Goal: Task Accomplishment & Management: Complete application form

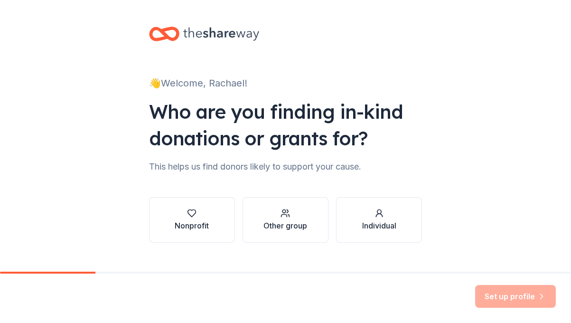
scroll to position [17, 0]
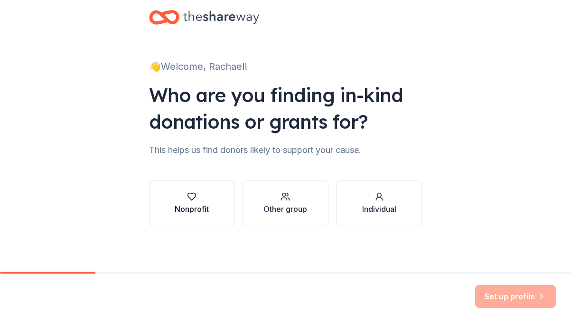
click at [200, 203] on div "Nonprofit" at bounding box center [192, 203] width 34 height 23
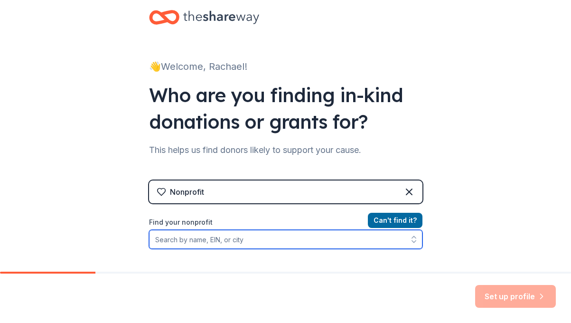
click at [248, 244] on input "Find your nonprofit" at bounding box center [285, 239] width 273 height 19
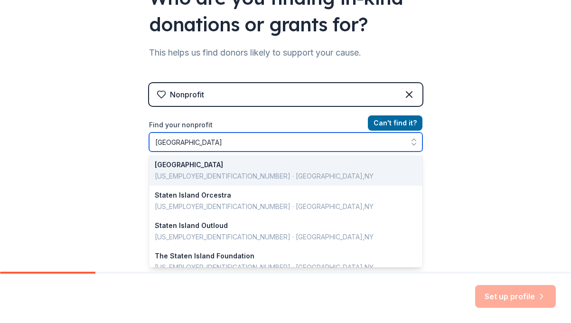
scroll to position [115, 0]
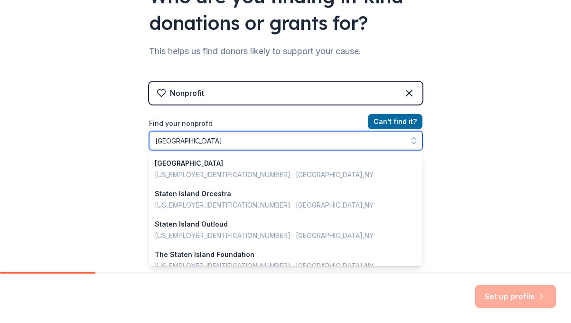
click at [253, 135] on input "staten island" at bounding box center [285, 140] width 273 height 19
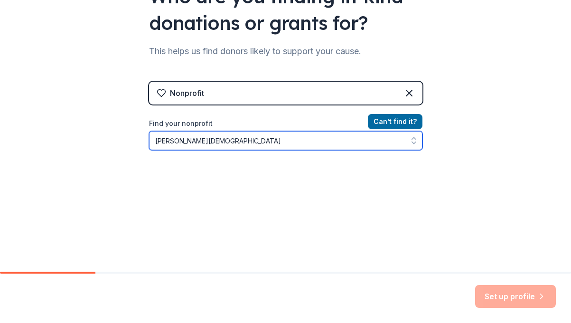
click at [272, 141] on input "Immanuel Union Church" at bounding box center [285, 140] width 273 height 19
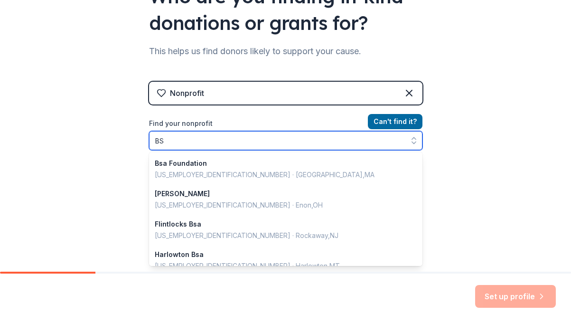
type input "B"
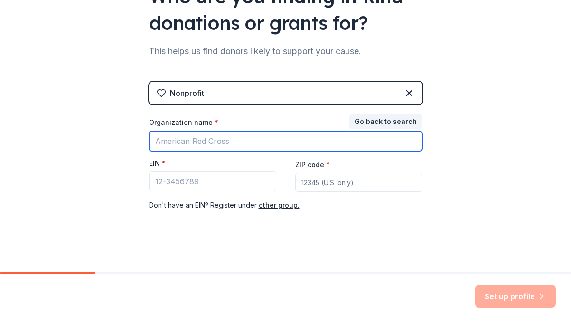
click at [242, 144] on input "Organization name *" at bounding box center [285, 141] width 273 height 20
type input "Troop 2 BSA"
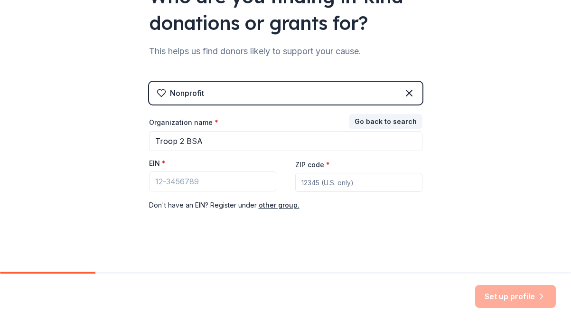
click at [355, 178] on input "ZIP code *" at bounding box center [358, 182] width 127 height 19
type input "10314"
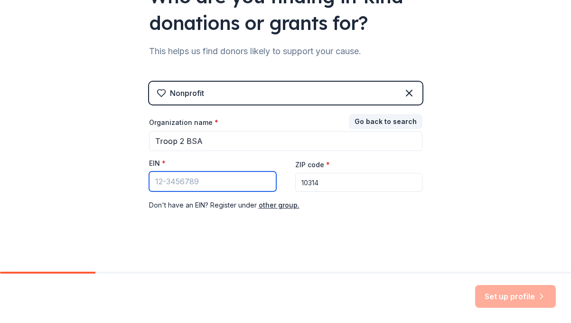
click at [211, 179] on input "EIN *" at bounding box center [212, 181] width 127 height 20
paste input "13-5596786"
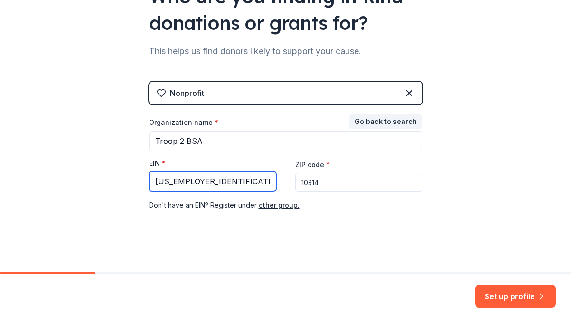
scroll to position [119, 0]
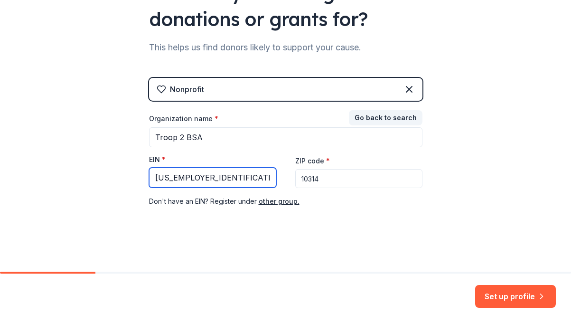
type input "13-5596786"
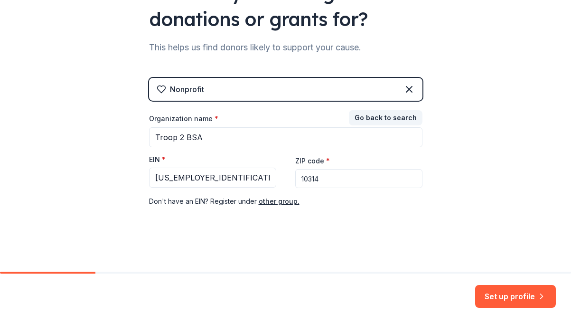
click at [510, 295] on button "Set up profile" at bounding box center [515, 296] width 81 height 23
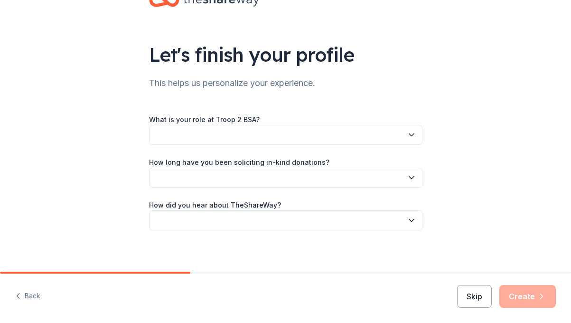
scroll to position [38, 0]
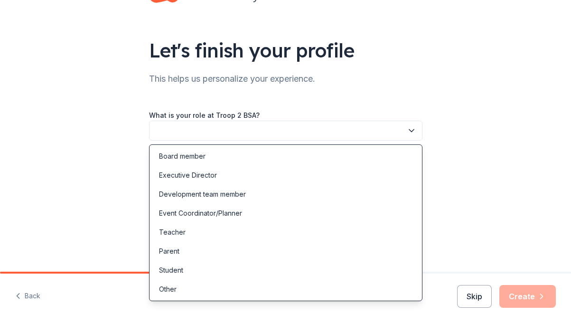
click at [411, 131] on icon "button" at bounding box center [411, 131] width 5 height 2
click at [183, 157] on div "Board member" at bounding box center [182, 155] width 47 height 11
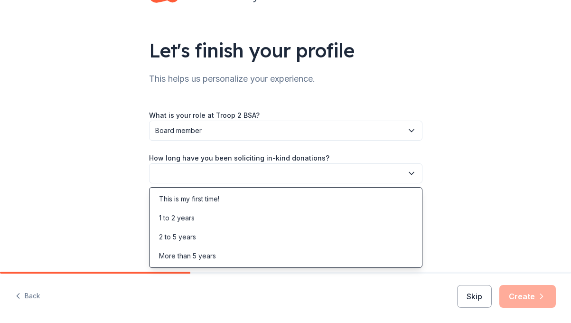
click at [412, 175] on icon "button" at bounding box center [411, 173] width 9 height 9
click at [209, 199] on div "This is my first time!" at bounding box center [189, 198] width 60 height 11
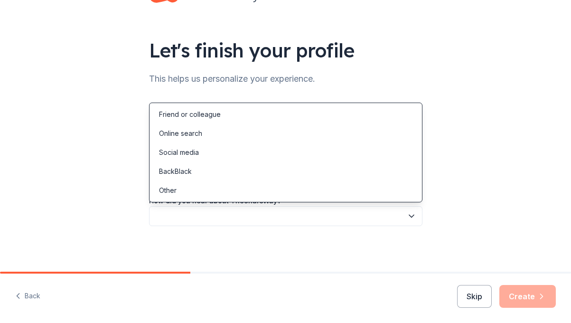
click at [409, 215] on icon "button" at bounding box center [411, 216] width 5 height 2
click at [179, 131] on div "Online search" at bounding box center [180, 133] width 43 height 11
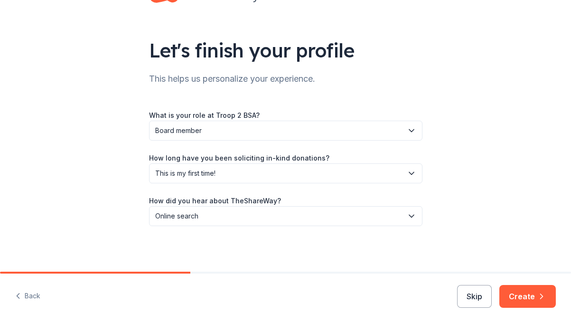
click at [529, 296] on button "Create" at bounding box center [527, 296] width 56 height 23
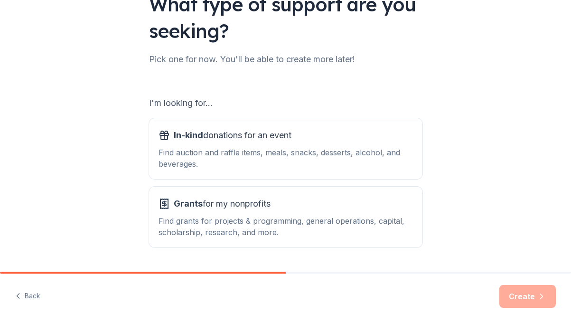
scroll to position [112, 0]
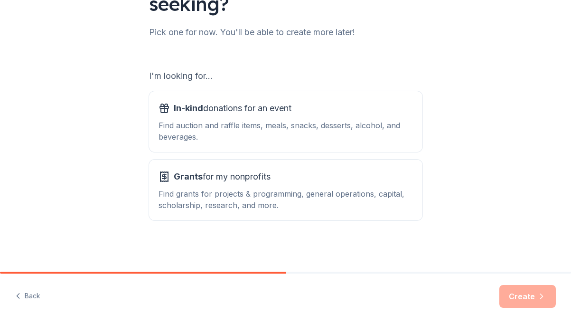
click at [323, 121] on div "Find auction and raffle items, meals, snacks, desserts, alcohol, and beverages." at bounding box center [286, 131] width 254 height 23
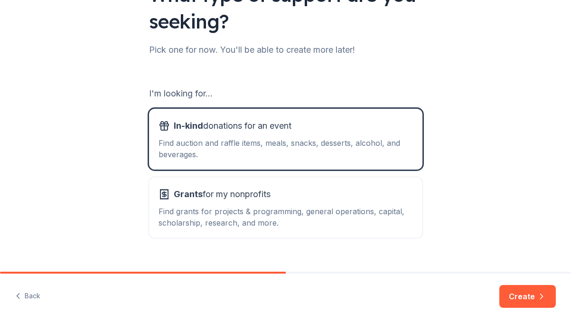
scroll to position [93, 0]
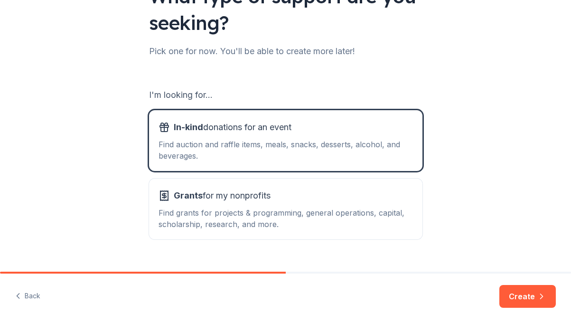
click at [532, 131] on div "What type of support are you seeking? Pick one for now. You'll be able to creat…" at bounding box center [285, 98] width 571 height 383
click at [528, 297] on button "Create" at bounding box center [527, 296] width 56 height 23
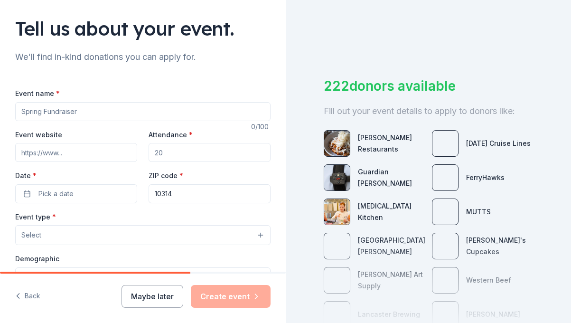
scroll to position [95, 0]
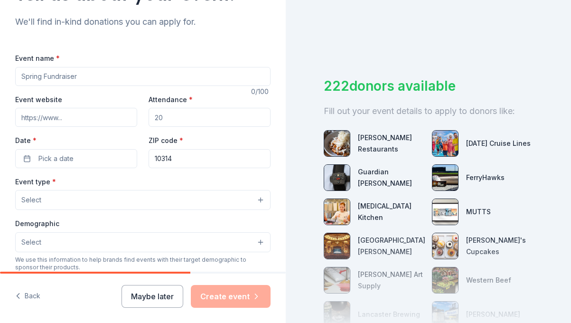
click at [192, 72] on input "Event name *" at bounding box center [142, 76] width 255 height 19
type input "Scout Fest 2025"
click at [81, 122] on input "Event website" at bounding box center [76, 117] width 122 height 19
click at [190, 123] on input "Attendance *" at bounding box center [210, 117] width 122 height 19
type input "200"
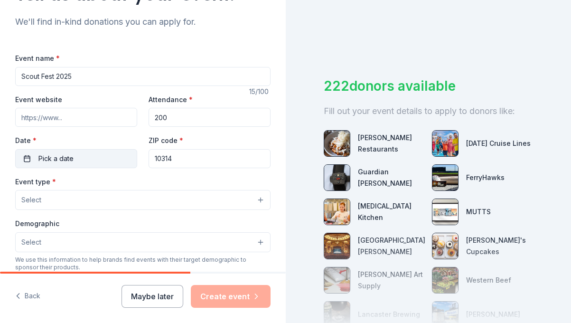
click at [74, 163] on button "Pick a date" at bounding box center [76, 158] width 122 height 19
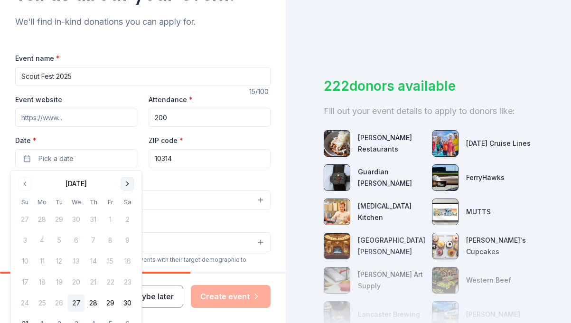
click at [127, 186] on button "Go to next month" at bounding box center [127, 183] width 13 height 13
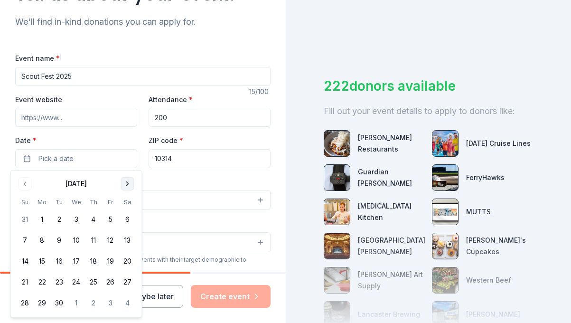
click at [127, 186] on button "Go to next month" at bounding box center [127, 183] width 13 height 13
click at [129, 220] on button "4" at bounding box center [127, 219] width 17 height 17
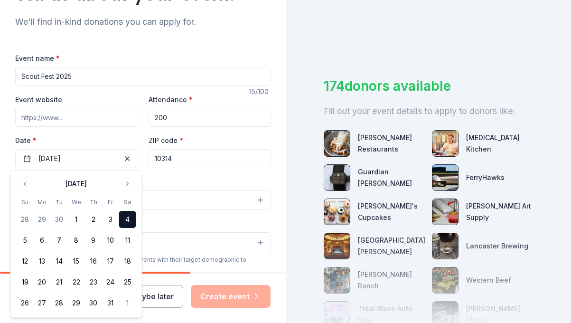
click at [250, 53] on div "Event name * Scout Fest 2025" at bounding box center [142, 69] width 255 height 34
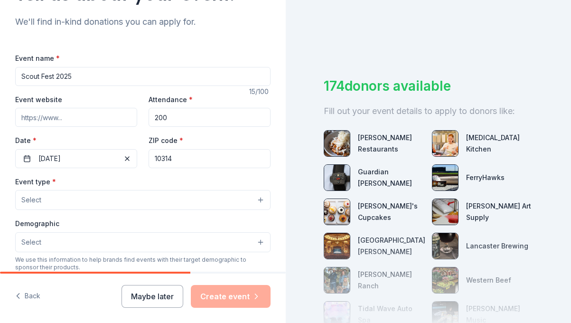
click at [58, 117] on input "Event website" at bounding box center [76, 117] width 122 height 19
paste input "https://troop2statenisland.com/"
type input "https://troop2statenisland.com/"
click at [265, 95] on div "15 /100" at bounding box center [259, 91] width 21 height 11
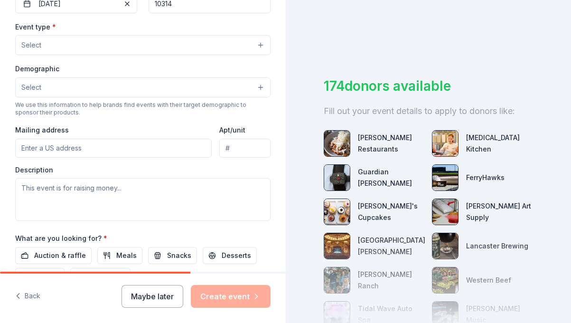
scroll to position [251, 0]
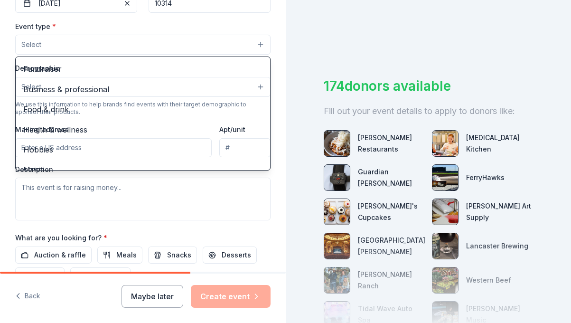
click at [260, 43] on button "Select" at bounding box center [142, 45] width 255 height 20
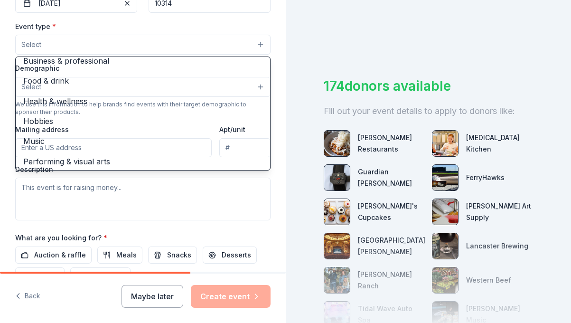
scroll to position [31, 0]
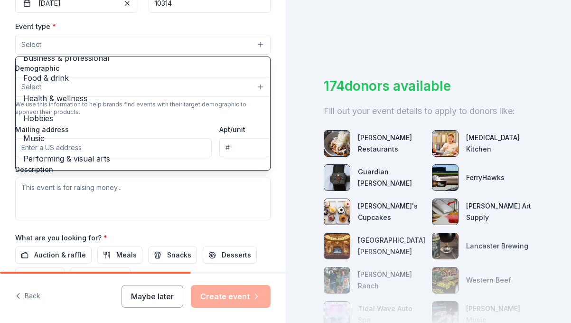
click at [329, 26] on div "Tell us about your event. We'll find in-kind donations you can apply for. Event…" at bounding box center [285, 161] width 571 height 323
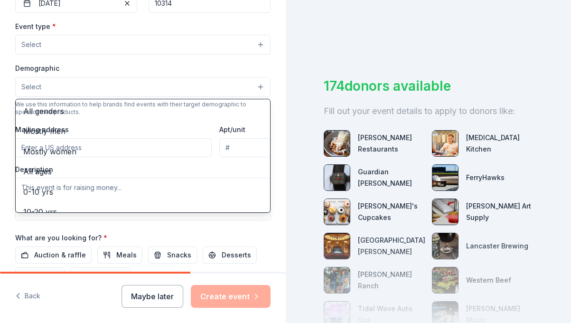
click at [265, 88] on button "Select" at bounding box center [142, 87] width 255 height 20
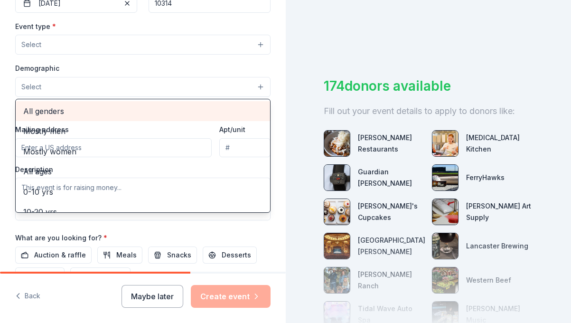
click at [38, 117] on span "All genders" at bounding box center [142, 111] width 239 height 12
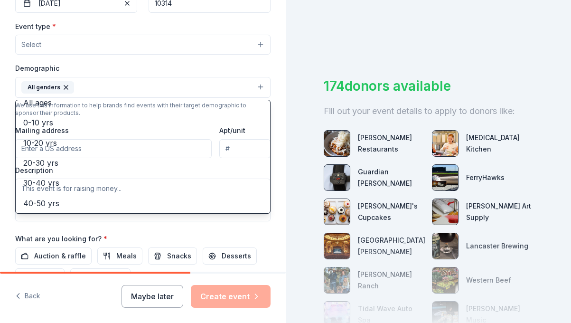
scroll to position [53, 0]
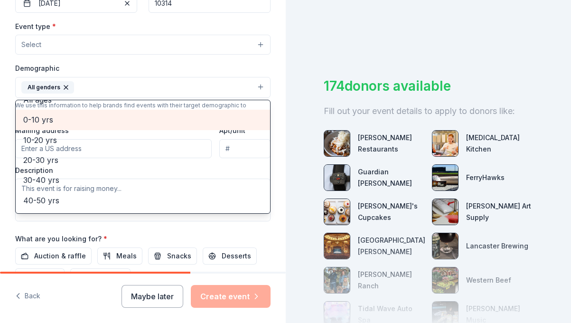
click at [44, 122] on span "0-10 yrs" at bounding box center [142, 119] width 239 height 12
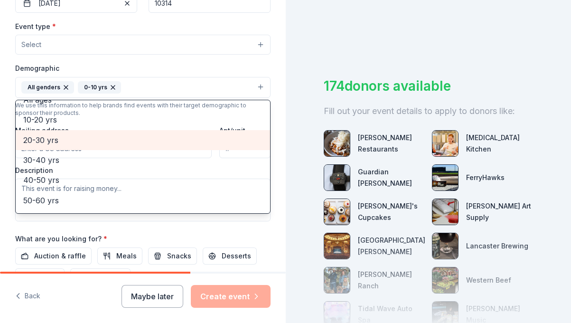
click at [44, 136] on span "20-30 yrs" at bounding box center [142, 140] width 239 height 12
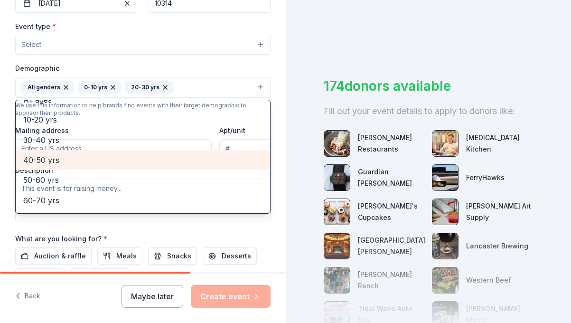
click at [45, 156] on span "40-50 yrs" at bounding box center [142, 160] width 239 height 12
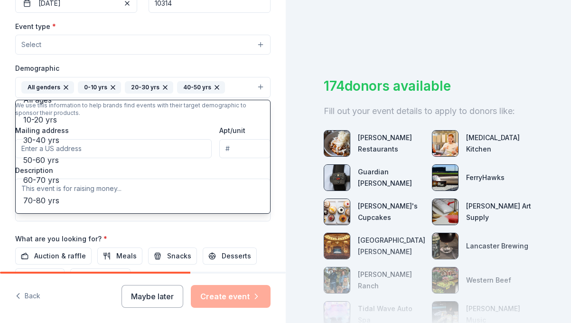
click at [303, 65] on div "Tell us about your event. We'll find in-kind donations you can apply for. Event…" at bounding box center [285, 161] width 571 height 323
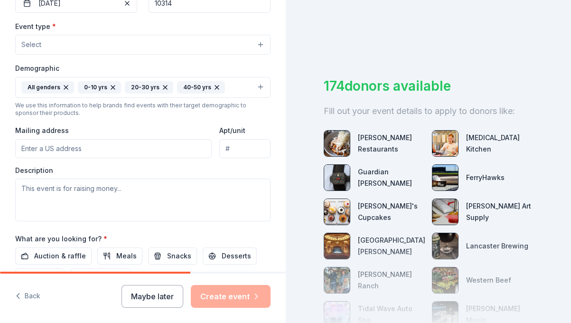
click at [89, 150] on input "Mailing address" at bounding box center [113, 148] width 197 height 19
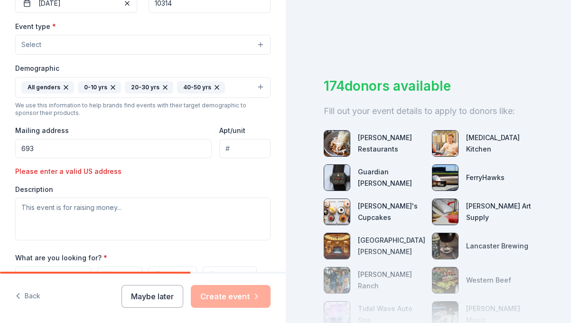
click at [84, 154] on input "693" at bounding box center [113, 148] width 197 height 19
click at [87, 149] on input "693" at bounding box center [113, 148] width 197 height 19
click at [61, 154] on input "693 Jew" at bounding box center [113, 148] width 197 height 19
type input "693 Jewett Ave"
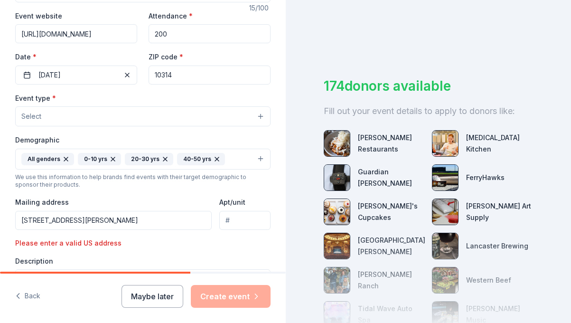
scroll to position [0, 0]
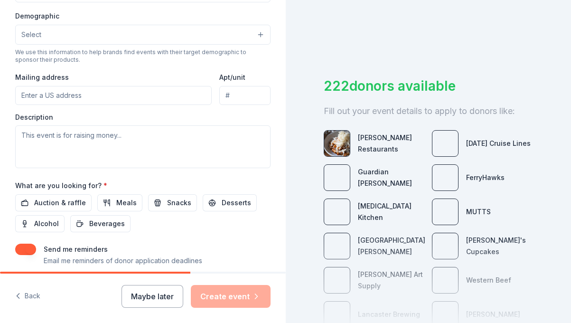
scroll to position [318, 0]
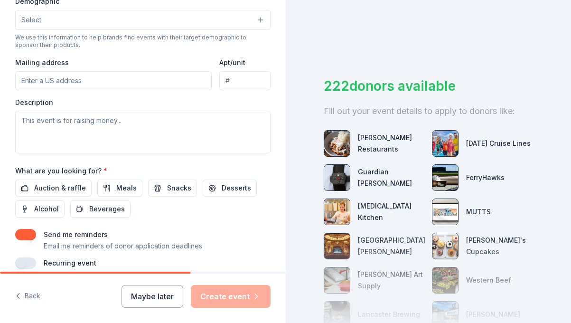
click at [107, 82] on input "Mailing address" at bounding box center [113, 80] width 197 height 19
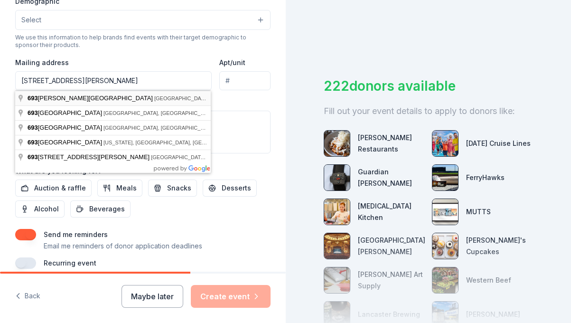
type input "693"
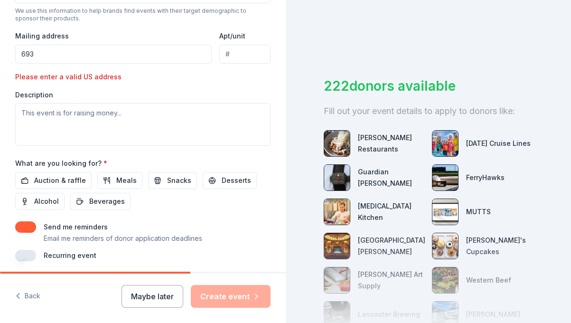
scroll to position [379, 0]
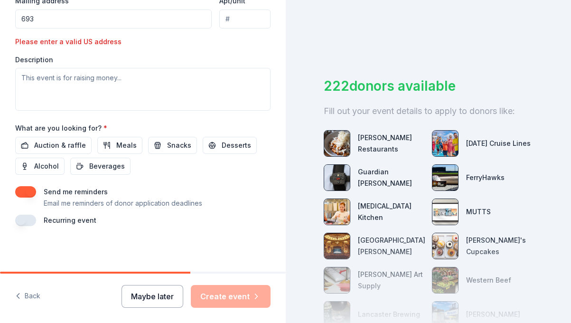
click at [156, 300] on button "Maybe later" at bounding box center [153, 296] width 62 height 23
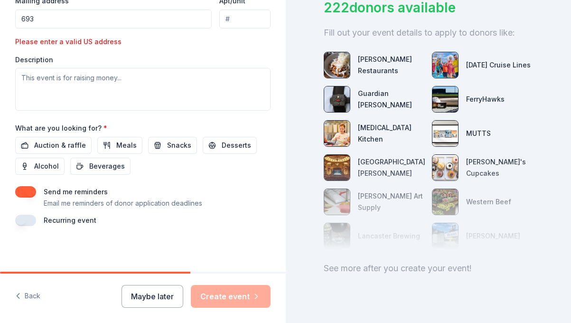
scroll to position [92, 0]
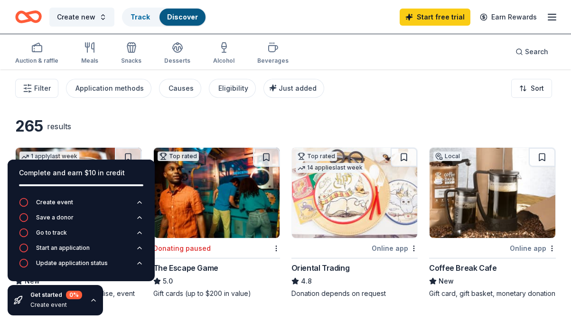
click at [92, 299] on icon "button" at bounding box center [94, 300] width 8 height 8
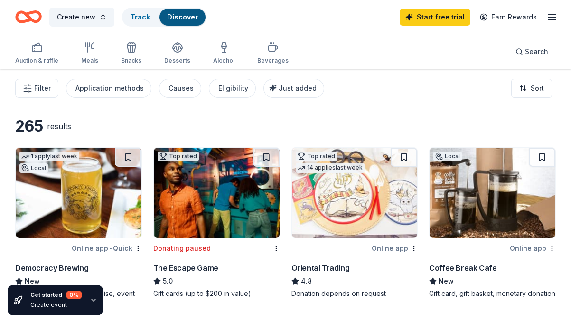
click at [42, 301] on div "Create event" at bounding box center [56, 305] width 52 height 8
